Goal: Ask a question

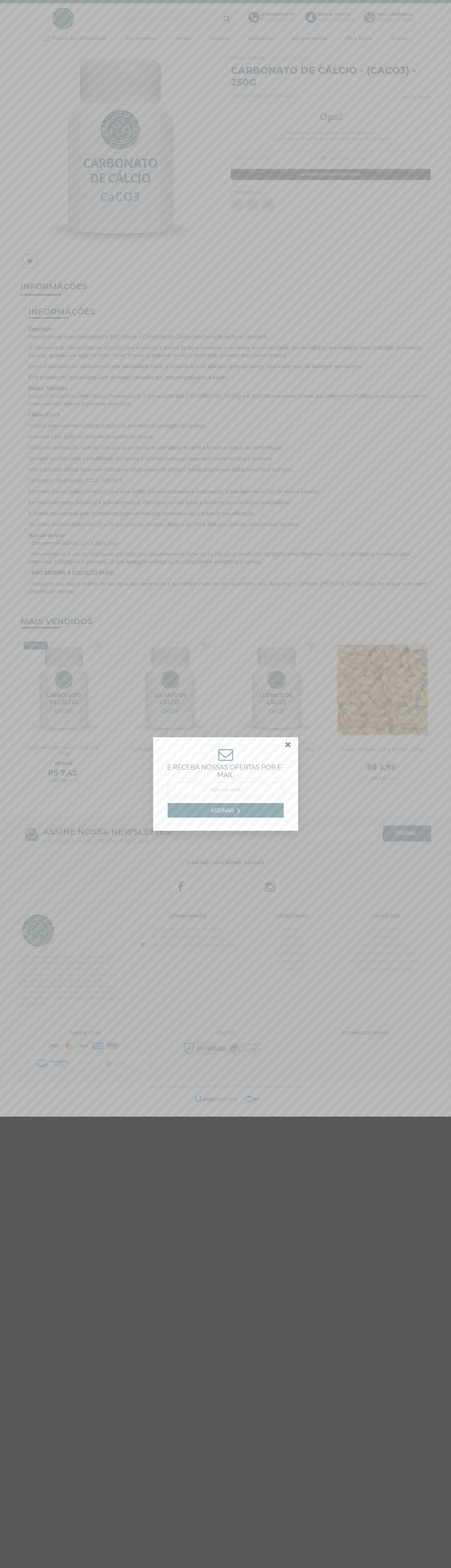
click at [288, 746] on link at bounding box center [291, 746] width 12 height 12
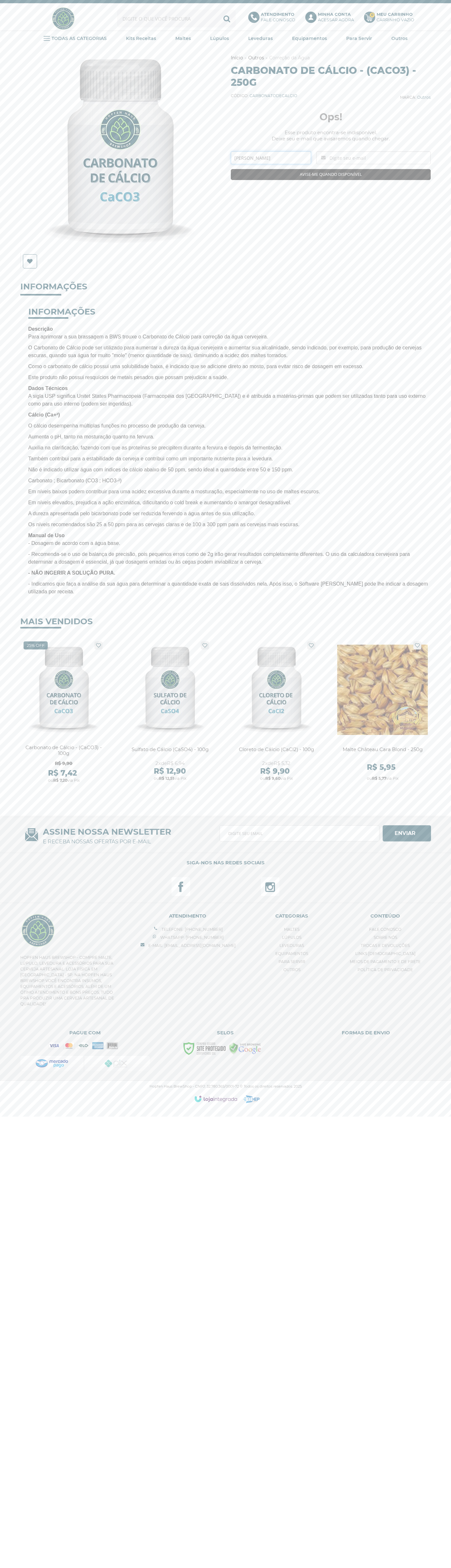
type input "[PERSON_NAME]"
click at [51, 19] on img at bounding box center [63, 18] width 24 height 24
click at [450, 796] on div "Previous Next Lista de Desejos" at bounding box center [226, 427] width 451 height 761
click at [292, 1110] on html "Fale Conosco Telefone: (18) 99755-8853 Whatsapp: (18) 99755-8853 Fale Conosco M…" at bounding box center [226, 555] width 451 height 1110
click at [8, 534] on div "Previous Next Lista de Desejos" at bounding box center [226, 427] width 451 height 761
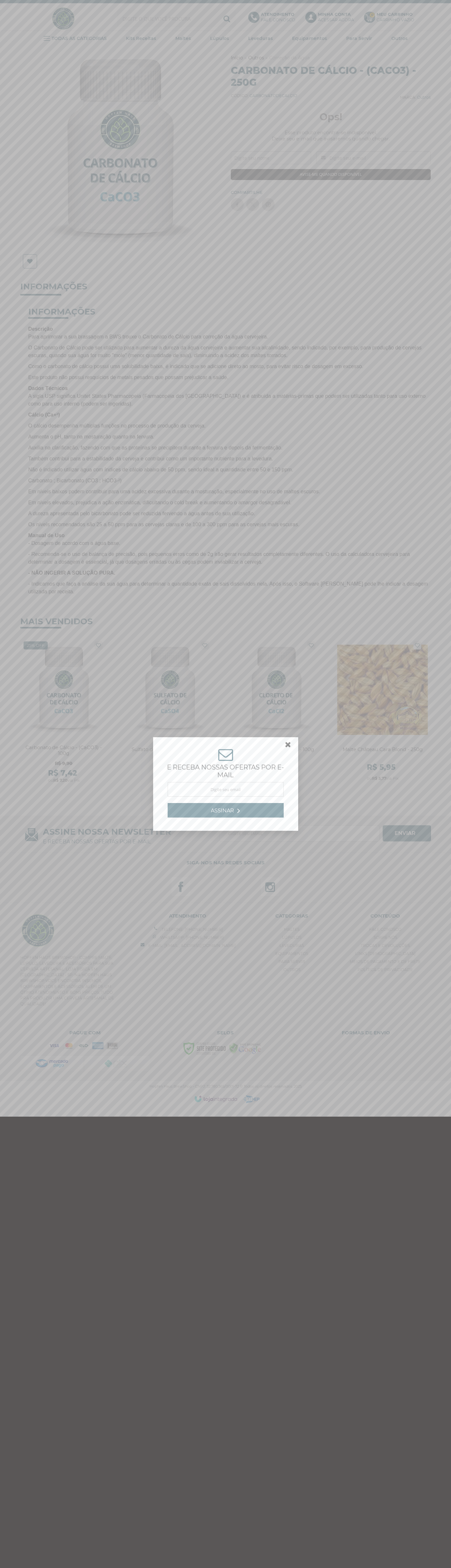
click at [288, 746] on link at bounding box center [291, 746] width 12 height 12
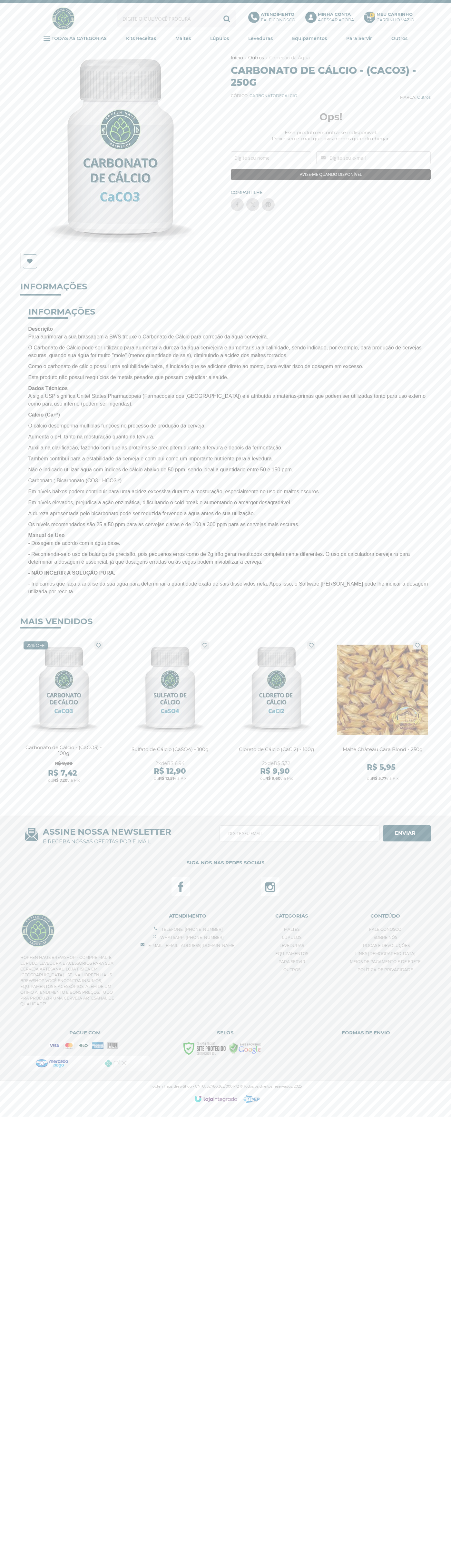
click at [273, 19] on p "Atendimento Fale conosco" at bounding box center [277, 18] width 34 height 11
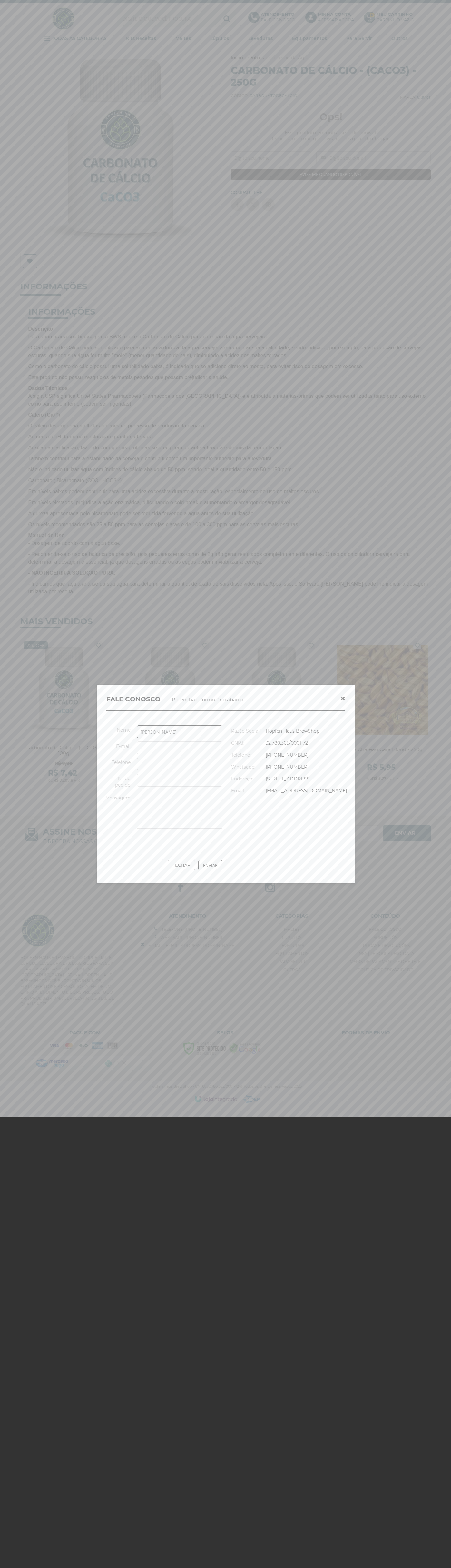
type input "[PERSON_NAME]"
click at [162, 725] on input "[PERSON_NAME]" at bounding box center [180, 732] width 86 height 13
click at [289, 764] on link "[PHONE_NUMBER]" at bounding box center [287, 767] width 43 height 6
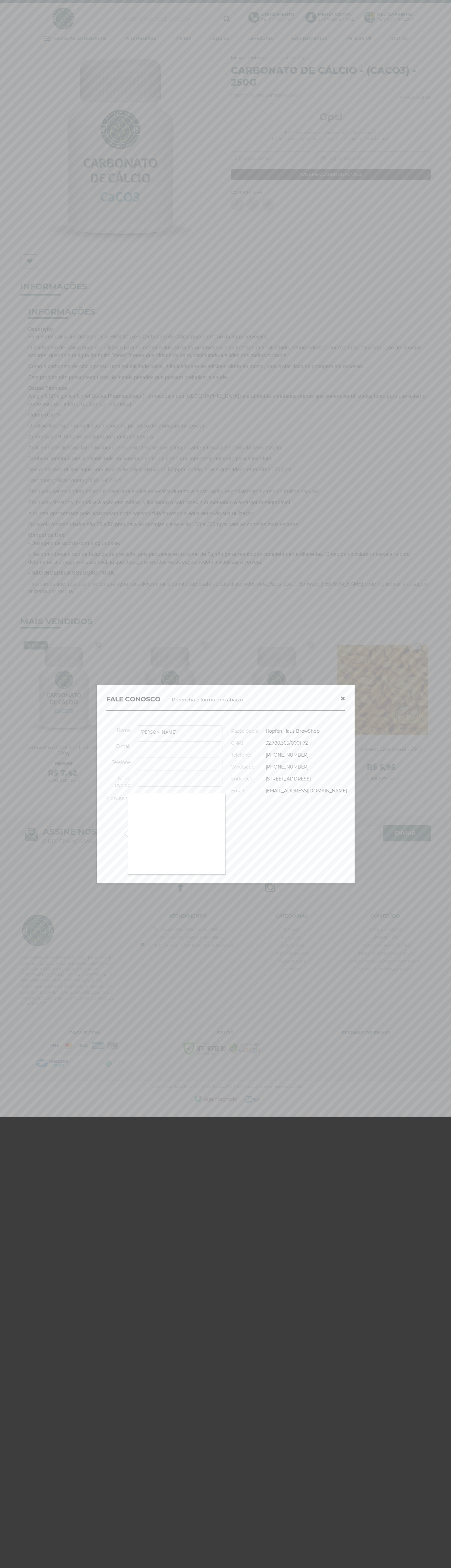
click at [313, 886] on div at bounding box center [226, 784] width 451 height 1568
